Goal: Transaction & Acquisition: Book appointment/travel/reservation

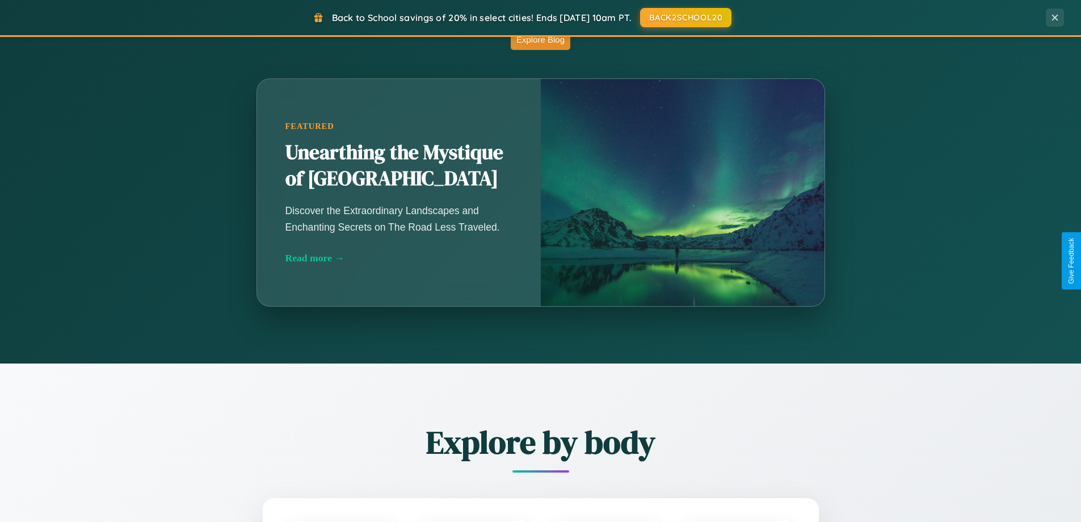
scroll to position [2184, 0]
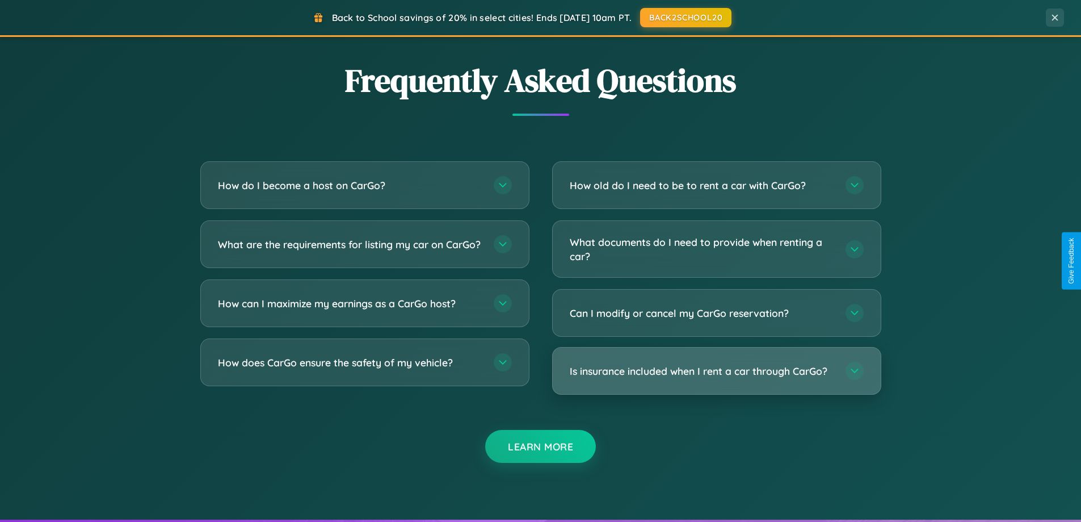
click at [716, 371] on h3 "Is insurance included when I rent a car through CarGo?" at bounding box center [702, 371] width 264 height 14
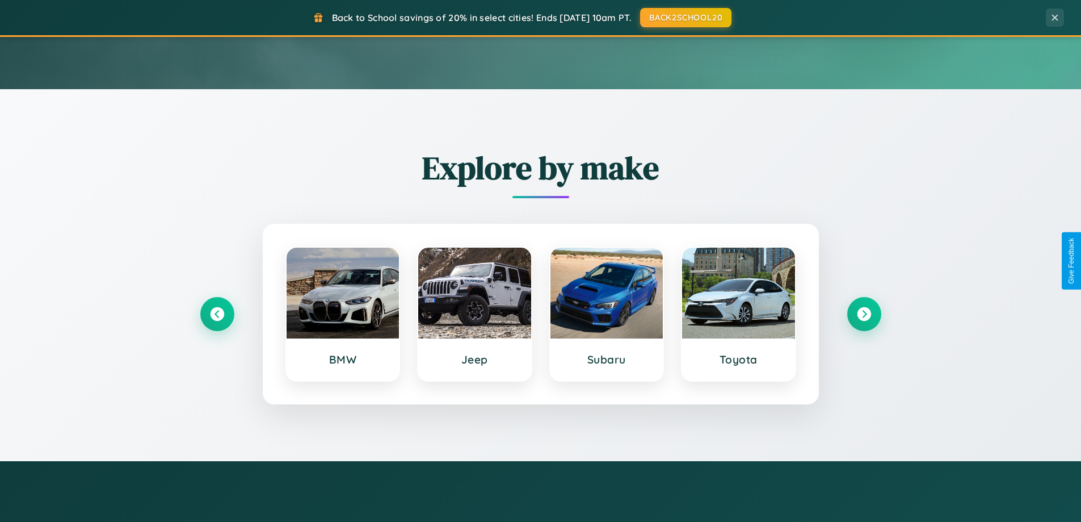
scroll to position [0, 0]
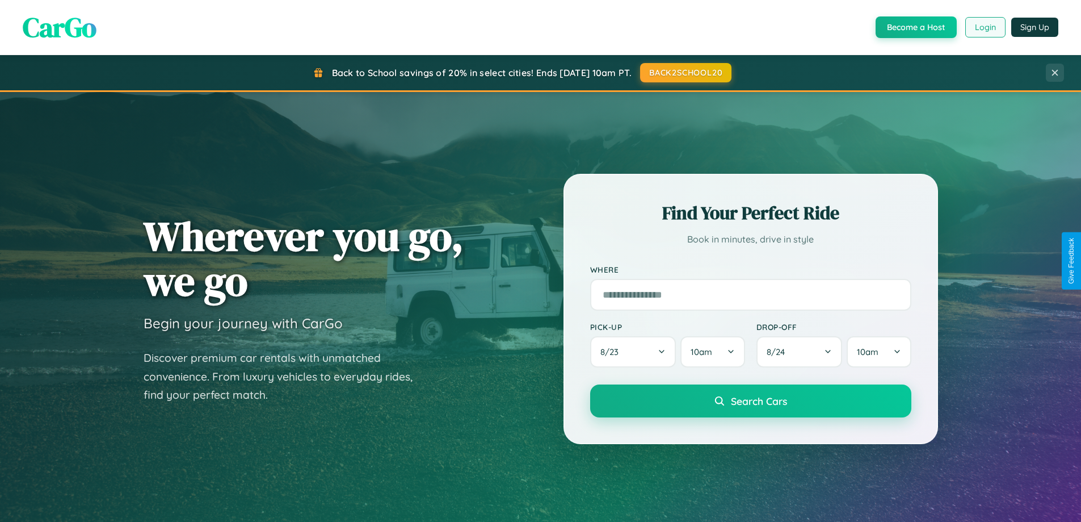
click at [985, 27] on button "Login" at bounding box center [985, 27] width 40 height 20
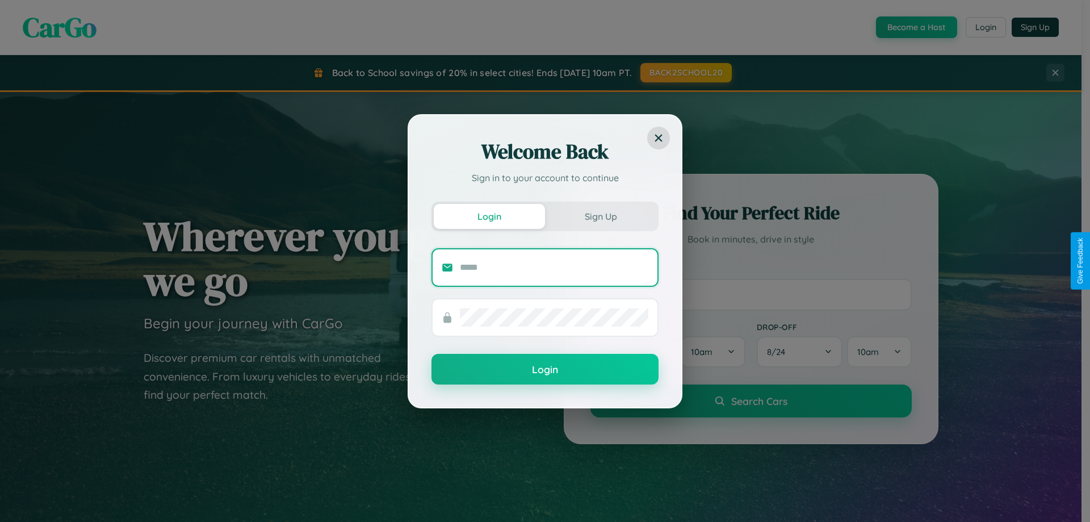
click at [554, 267] on input "text" at bounding box center [554, 267] width 188 height 18
type input "**********"
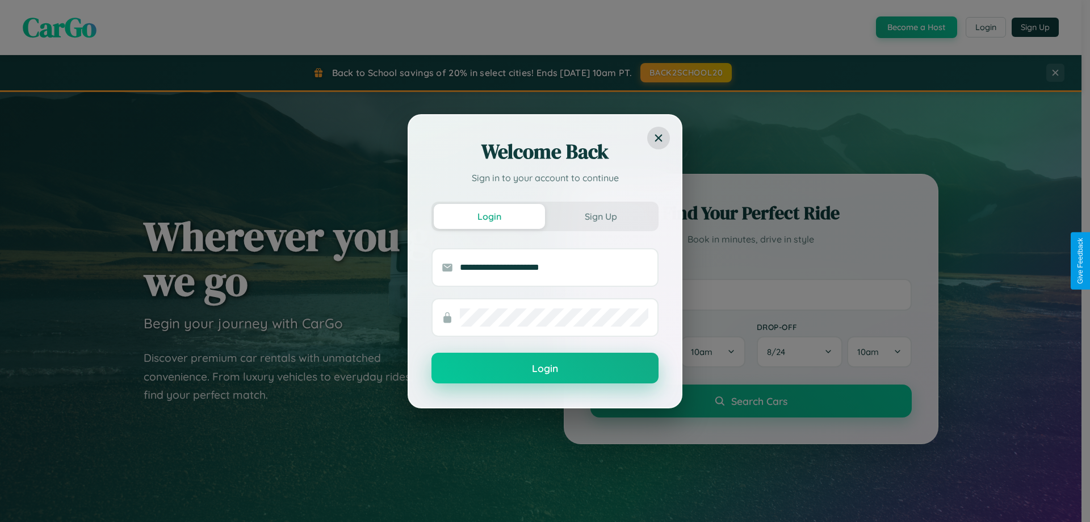
click at [545, 368] on button "Login" at bounding box center [544, 367] width 227 height 31
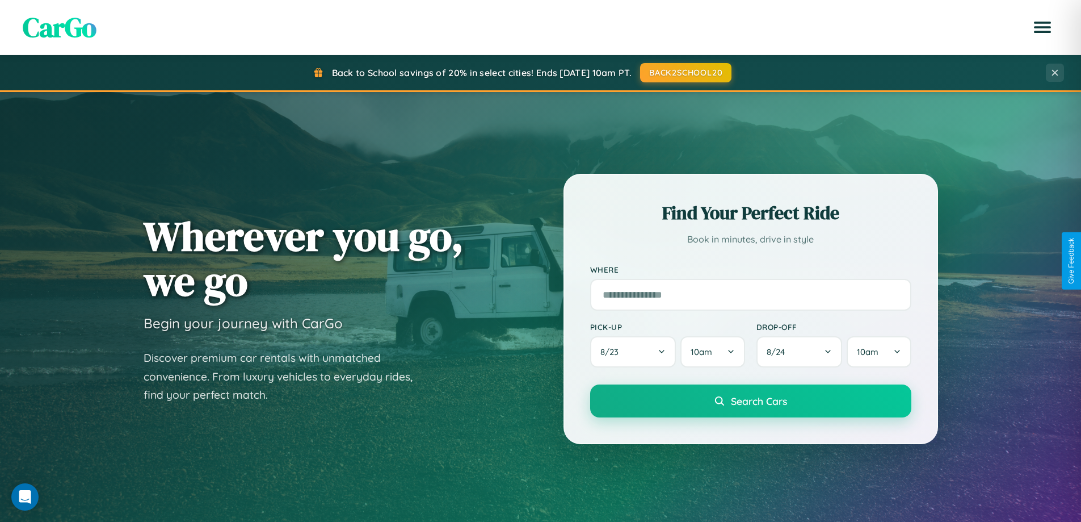
scroll to position [781, 0]
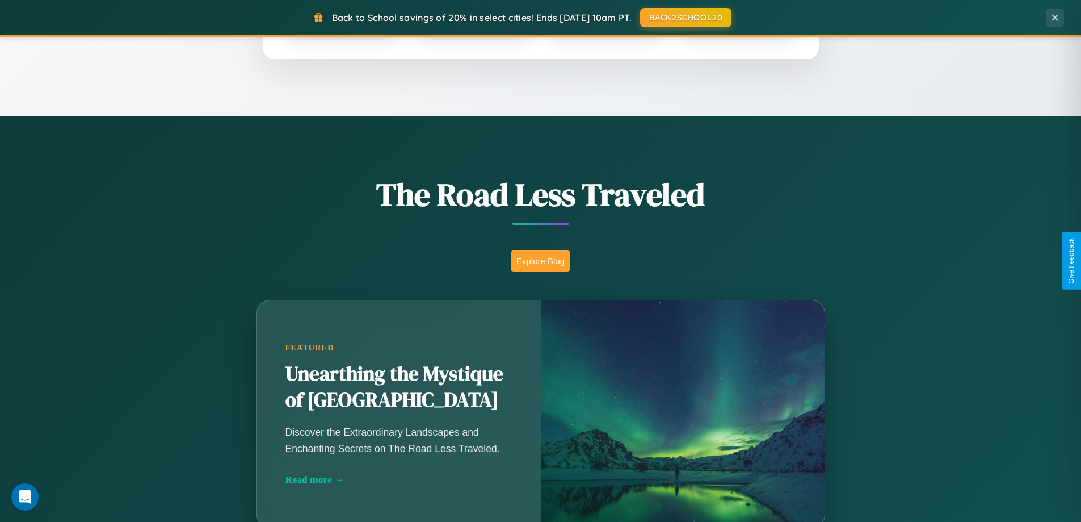
click at [540, 260] on button "Explore Blog" at bounding box center [541, 260] width 60 height 21
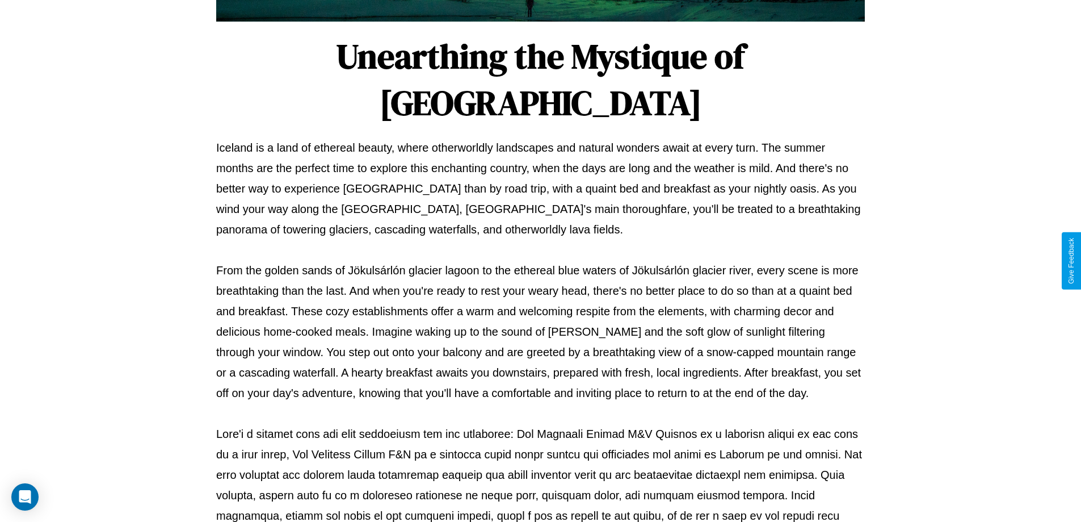
scroll to position [367, 0]
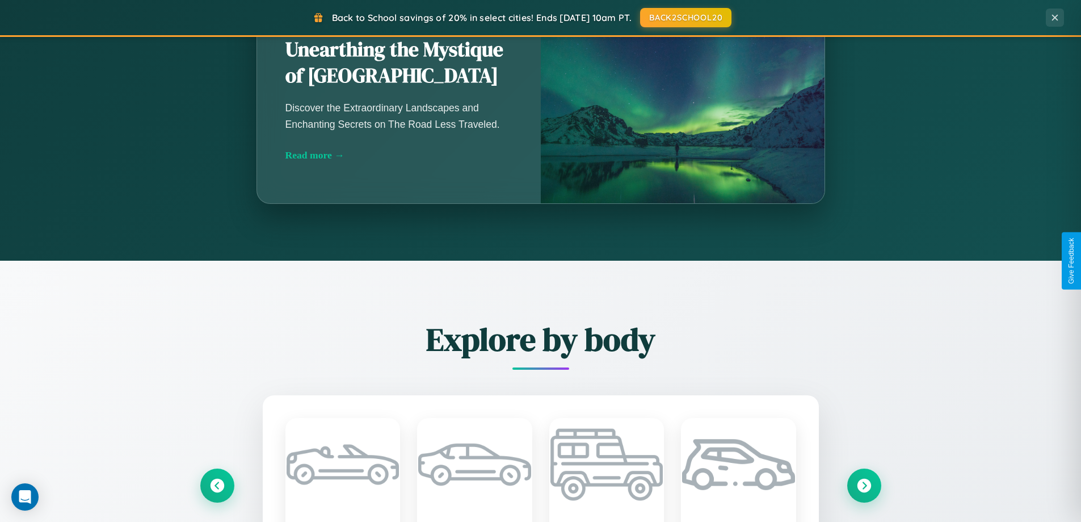
scroll to position [781, 0]
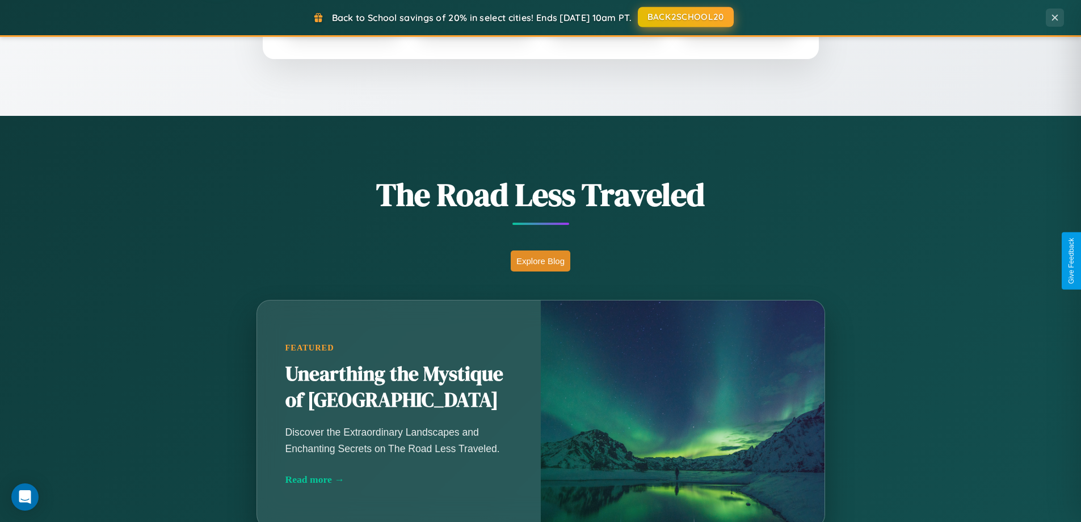
click at [685, 18] on button "BACK2SCHOOL20" at bounding box center [686, 17] width 96 height 20
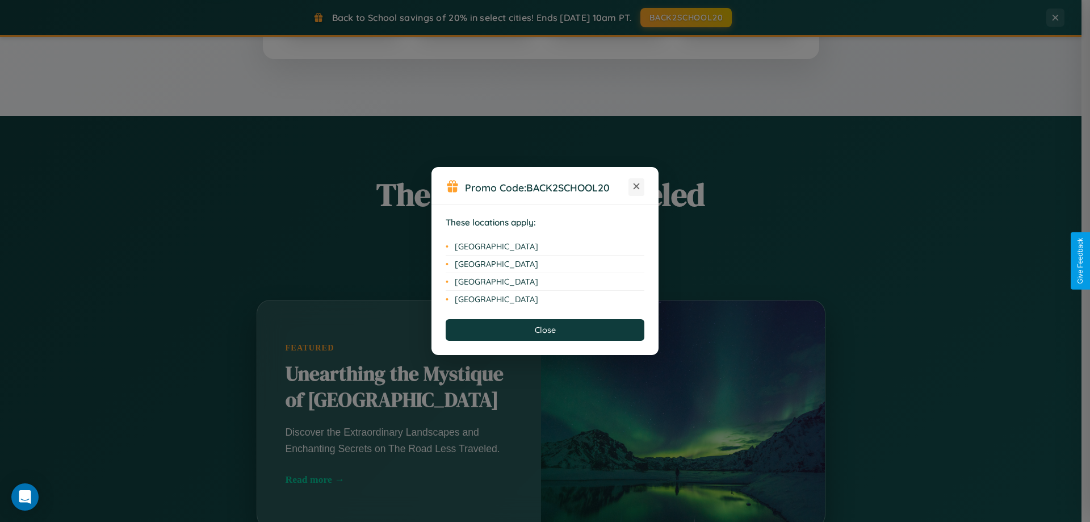
click at [636, 187] on icon at bounding box center [636, 186] width 6 height 6
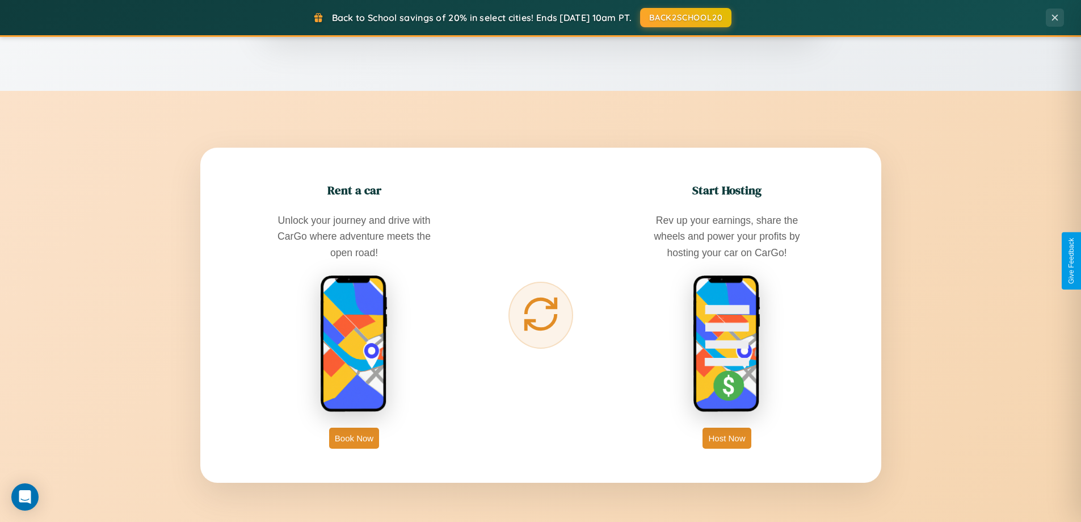
scroll to position [1823, 0]
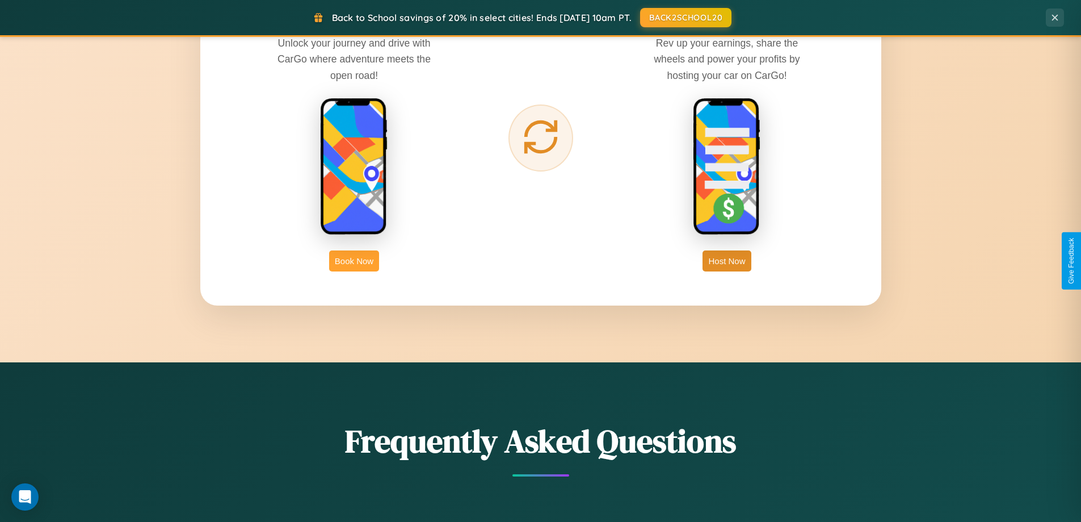
click at [354, 260] on button "Book Now" at bounding box center [354, 260] width 50 height 21
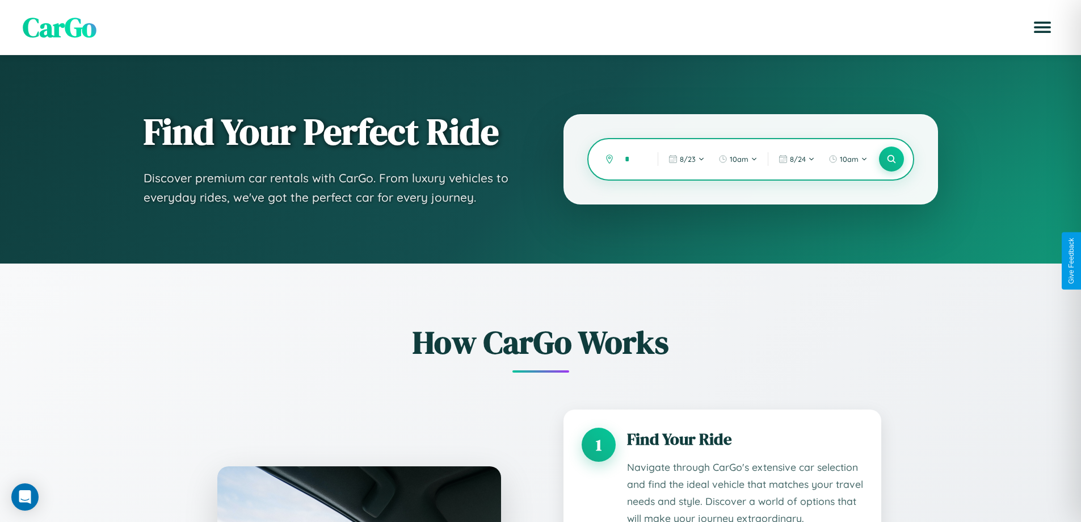
type input "**"
